Goal: Information Seeking & Learning: Learn about a topic

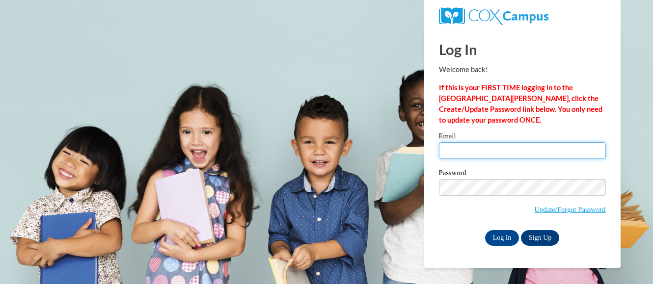
click at [569, 155] on input "Email" at bounding box center [522, 150] width 167 height 17
type input "dorothyberry@sdelta.org"
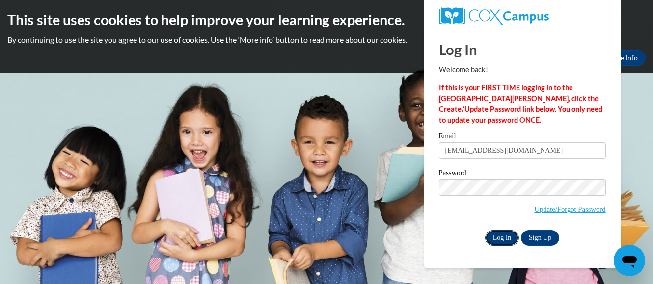
click at [504, 240] on input "Log In" at bounding box center [502, 238] width 34 height 16
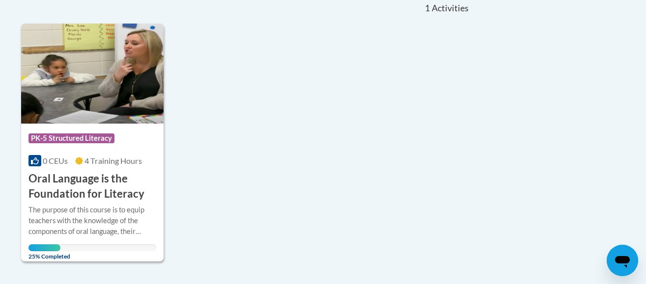
scroll to position [246, 0]
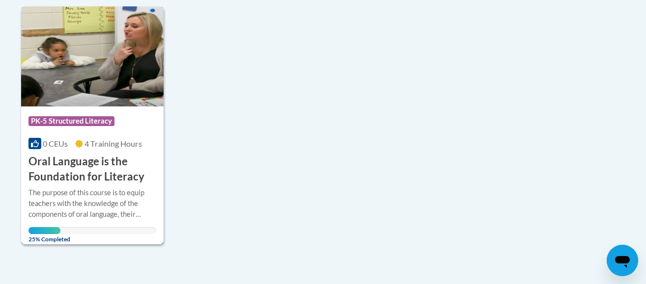
click at [54, 160] on h3 "Oral Language is the Foundation for Literacy" at bounding box center [92, 169] width 128 height 30
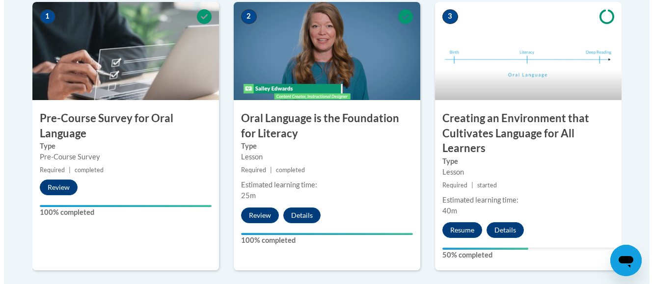
scroll to position [344, 0]
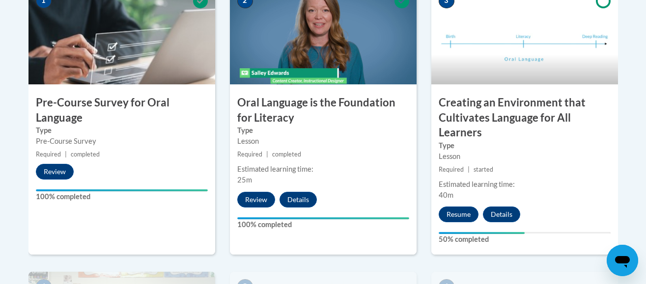
click at [571, 182] on div "Estimated learning time:" at bounding box center [525, 184] width 172 height 11
click at [518, 113] on h3 "Creating an Environment that Cultivates Language for All Learners" at bounding box center [524, 117] width 187 height 45
click at [459, 217] on button "Resume" at bounding box center [459, 215] width 40 height 16
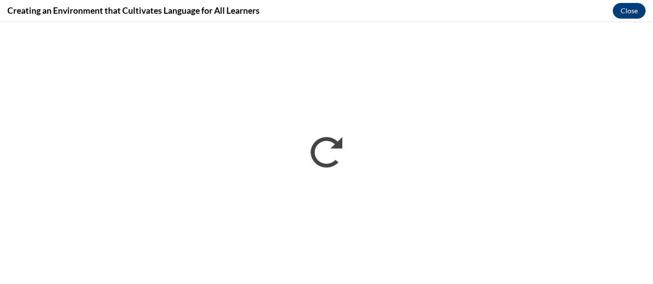
scroll to position [0, 0]
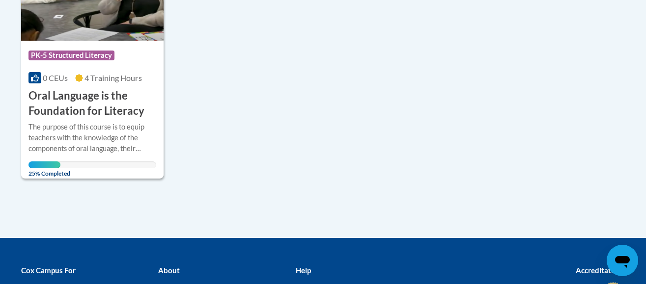
scroll to position [295, 0]
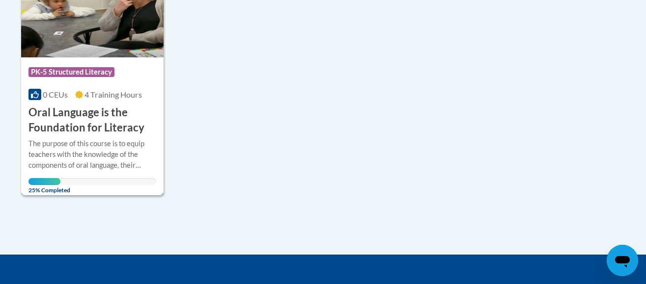
click at [71, 114] on h3 "Oral Language is the Foundation for Literacy" at bounding box center [92, 120] width 128 height 30
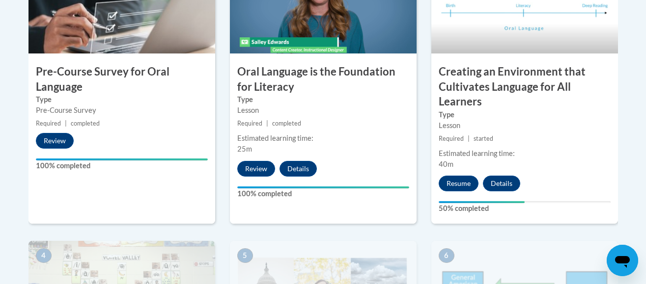
scroll to position [393, 0]
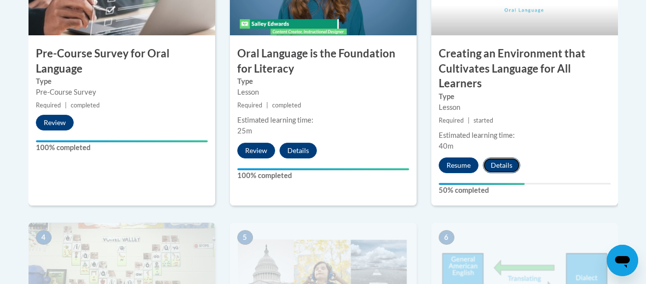
click at [514, 165] on button "Details" at bounding box center [501, 166] width 37 height 16
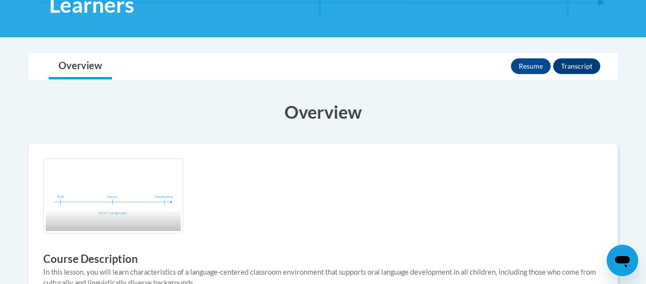
scroll to position [196, 0]
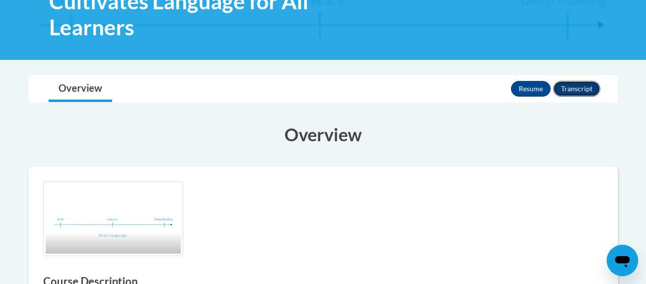
click at [575, 89] on button "Transcript" at bounding box center [576, 89] width 47 height 16
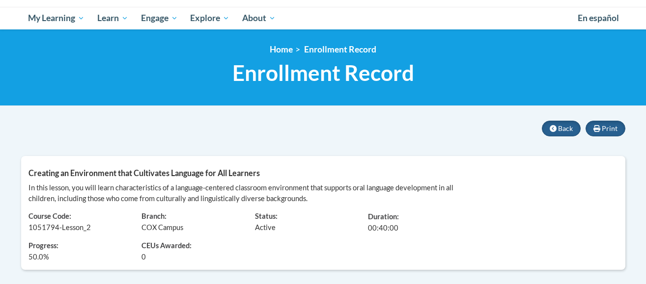
scroll to position [49, 0]
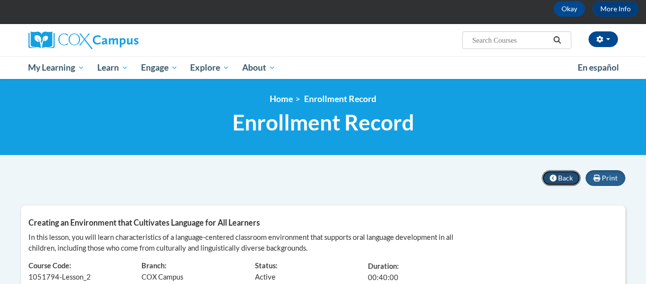
click at [569, 176] on span "Back" at bounding box center [565, 178] width 15 height 8
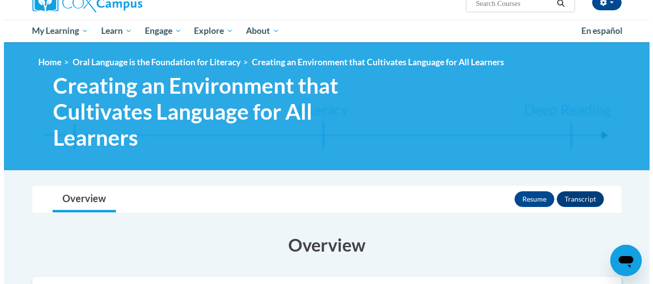
scroll to position [98, 0]
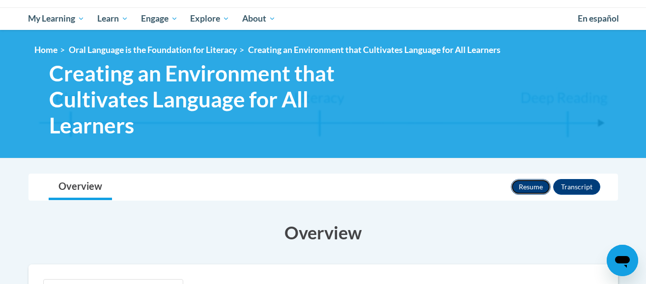
click at [534, 191] on button "Resume" at bounding box center [531, 187] width 40 height 16
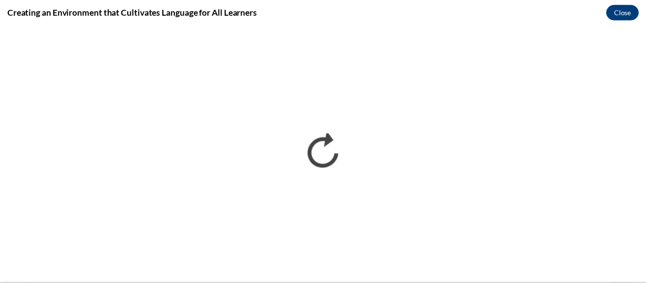
scroll to position [0, 0]
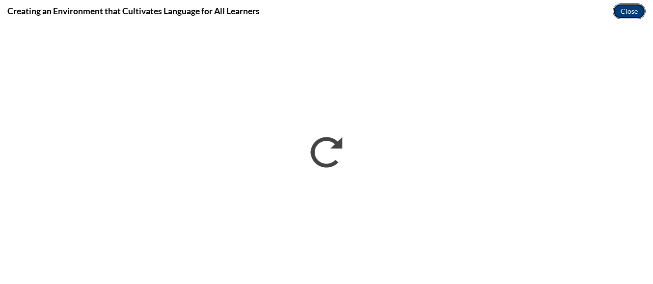
click at [630, 9] on button "Close" at bounding box center [629, 11] width 33 height 16
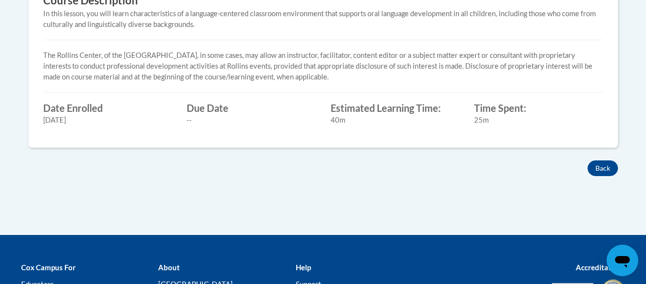
scroll to position [491, 0]
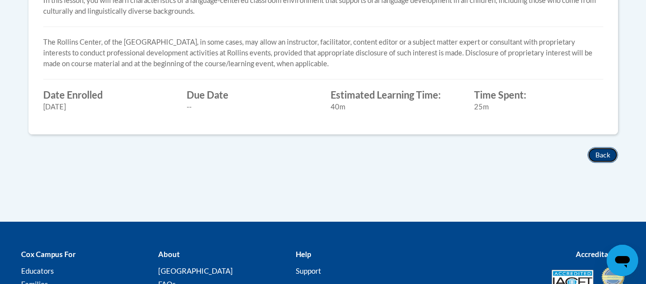
click at [597, 155] on button "Back" at bounding box center [602, 155] width 30 height 16
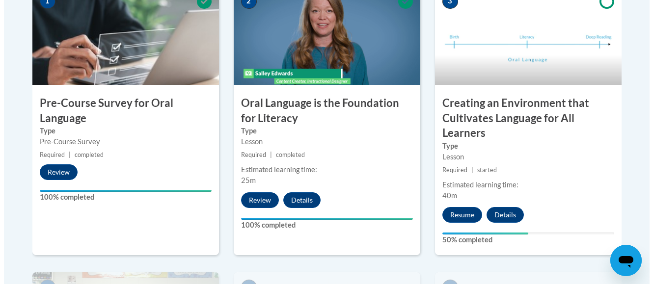
scroll to position [344, 0]
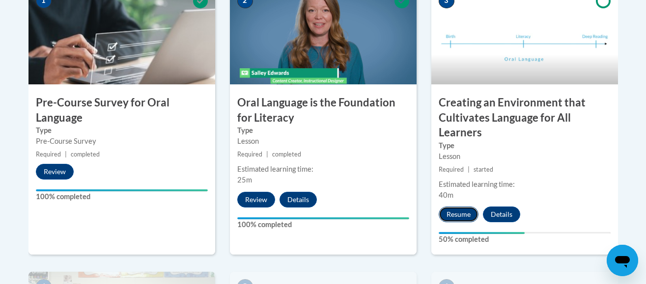
click at [464, 214] on button "Resume" at bounding box center [459, 215] width 40 height 16
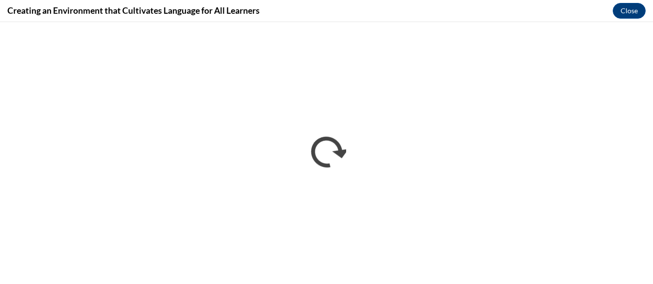
scroll to position [0, 0]
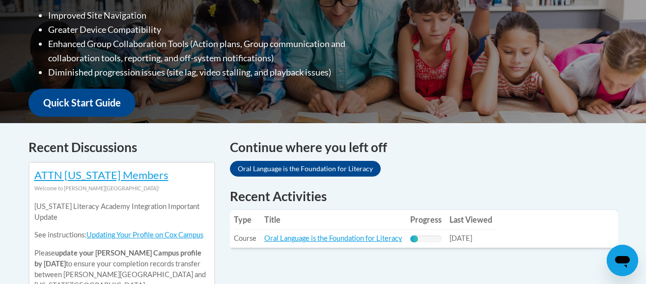
scroll to position [344, 0]
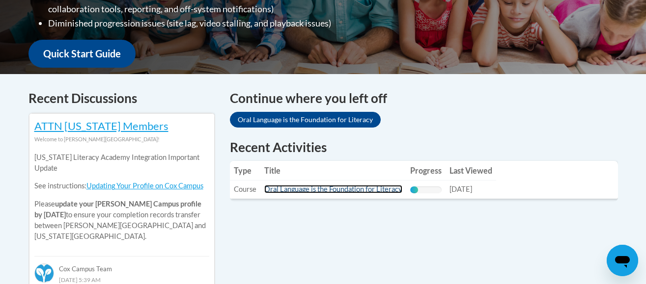
click at [373, 192] on link "Oral Language is the Foundation for Literacy" at bounding box center [333, 189] width 138 height 8
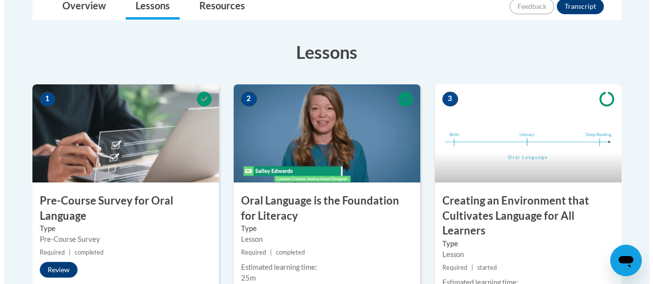
scroll to position [295, 0]
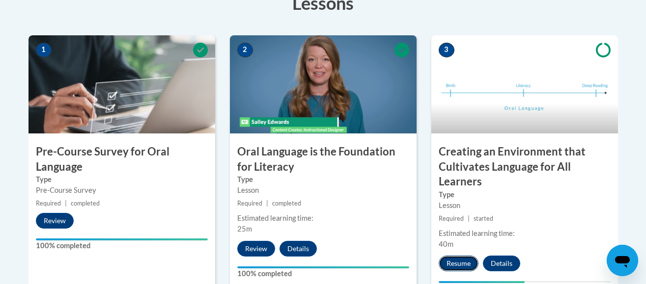
click at [460, 262] on button "Resume" at bounding box center [459, 264] width 40 height 16
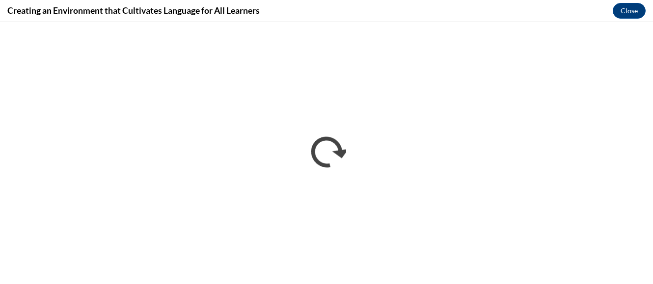
scroll to position [0, 0]
